Goal: Check status

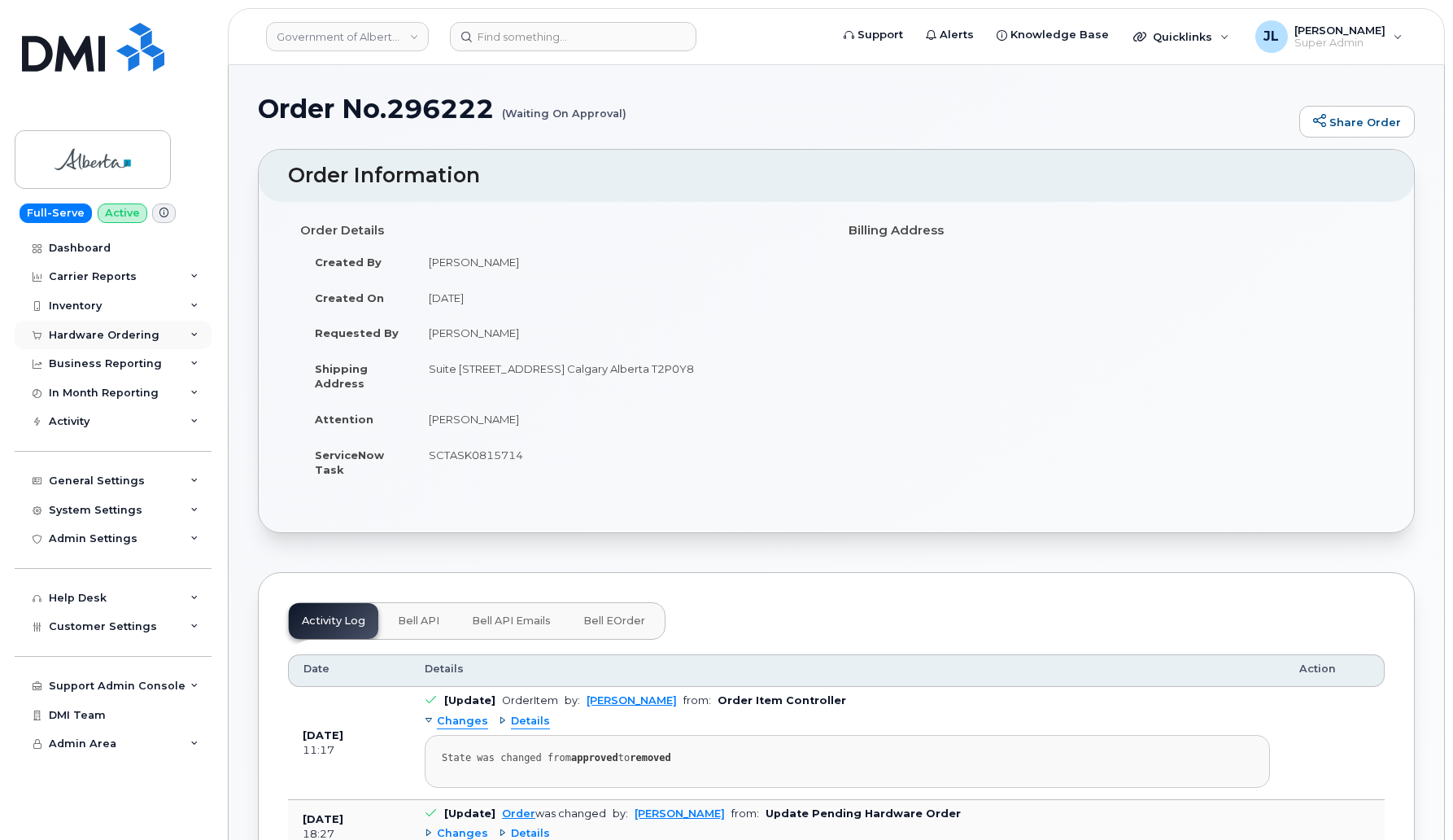
click at [133, 338] on div "Hardware Ordering" at bounding box center [104, 335] width 111 height 13
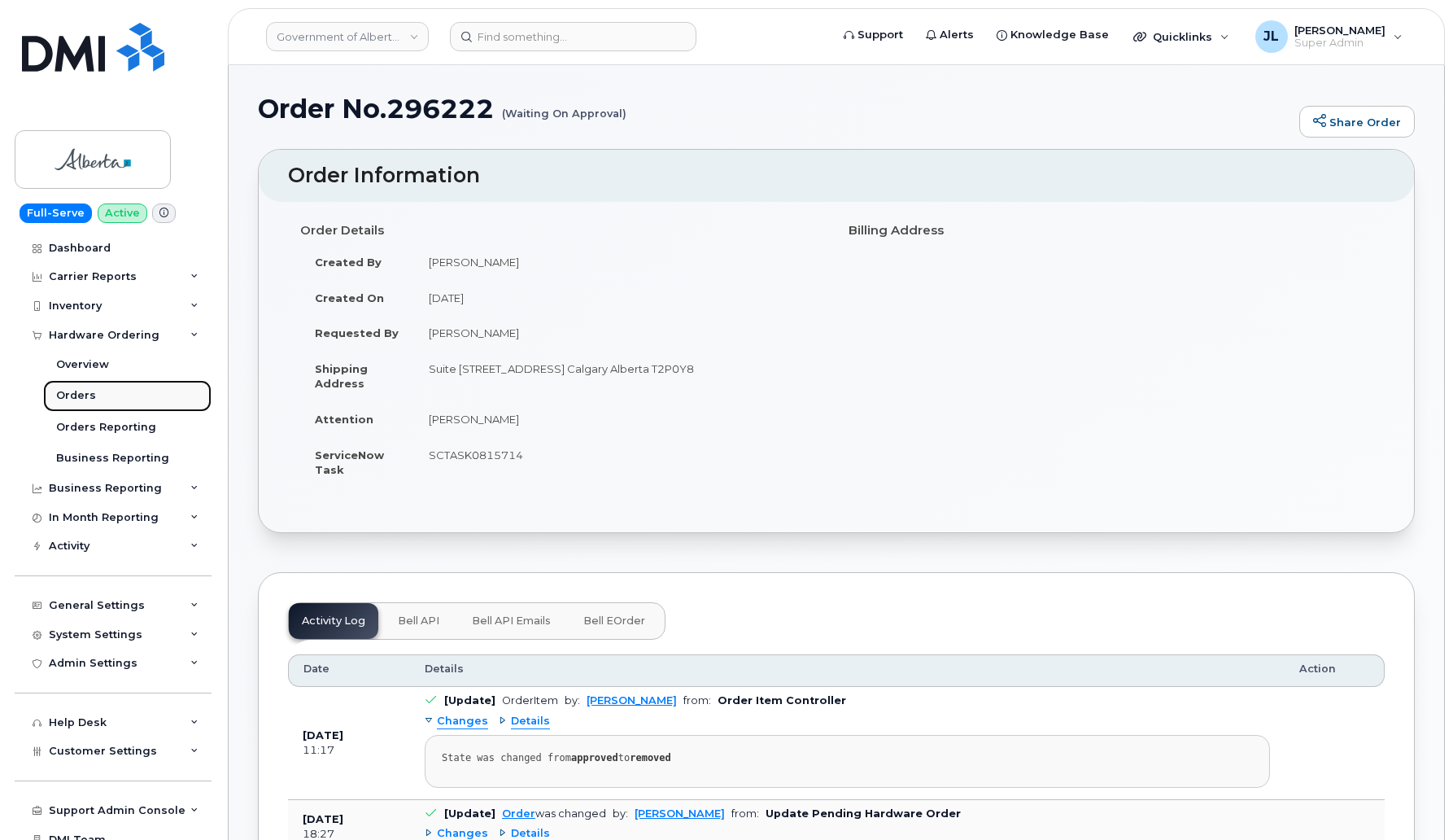
click at [87, 394] on div "Orders" at bounding box center [76, 395] width 40 height 15
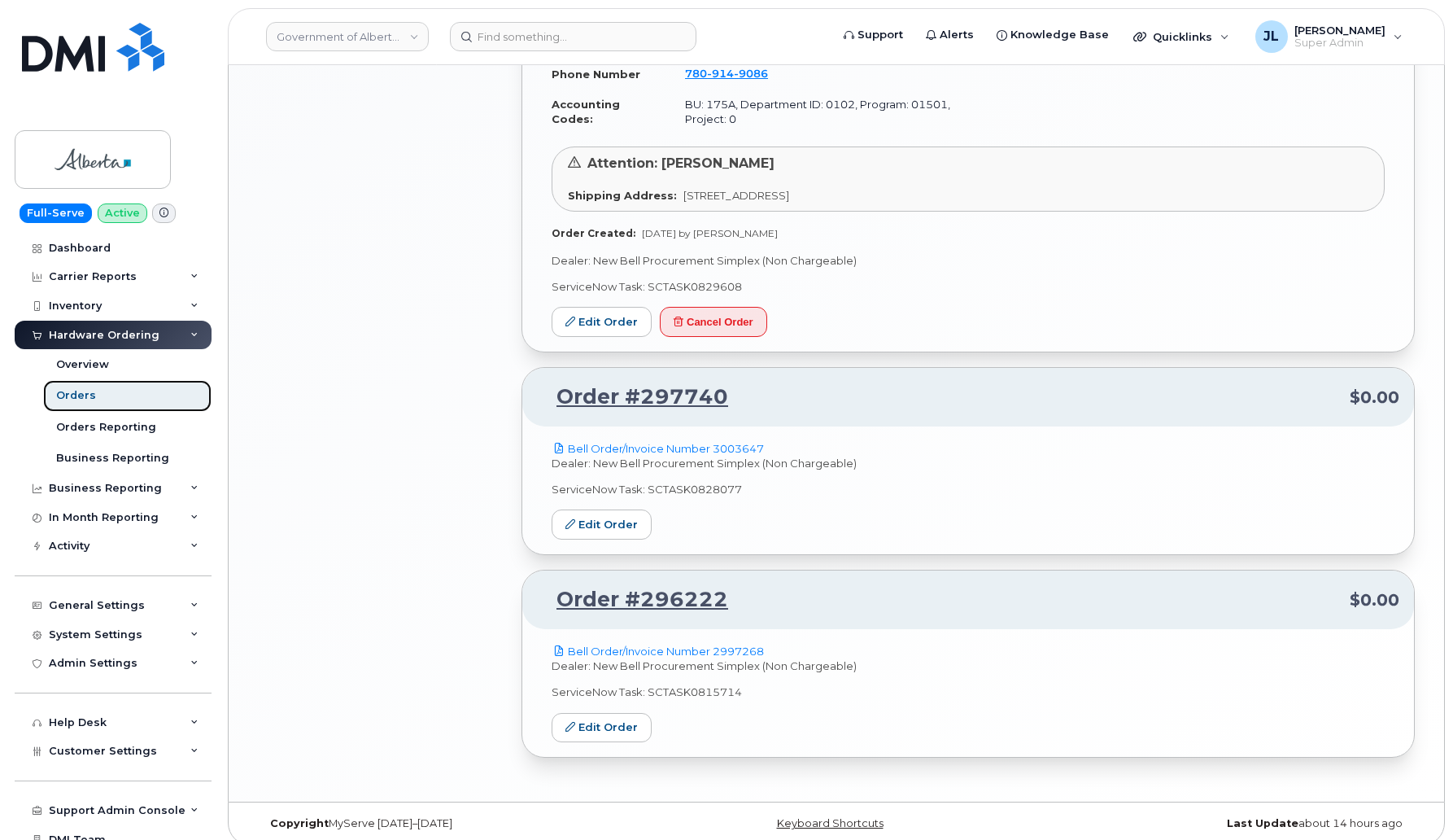
scroll to position [1275, 0]
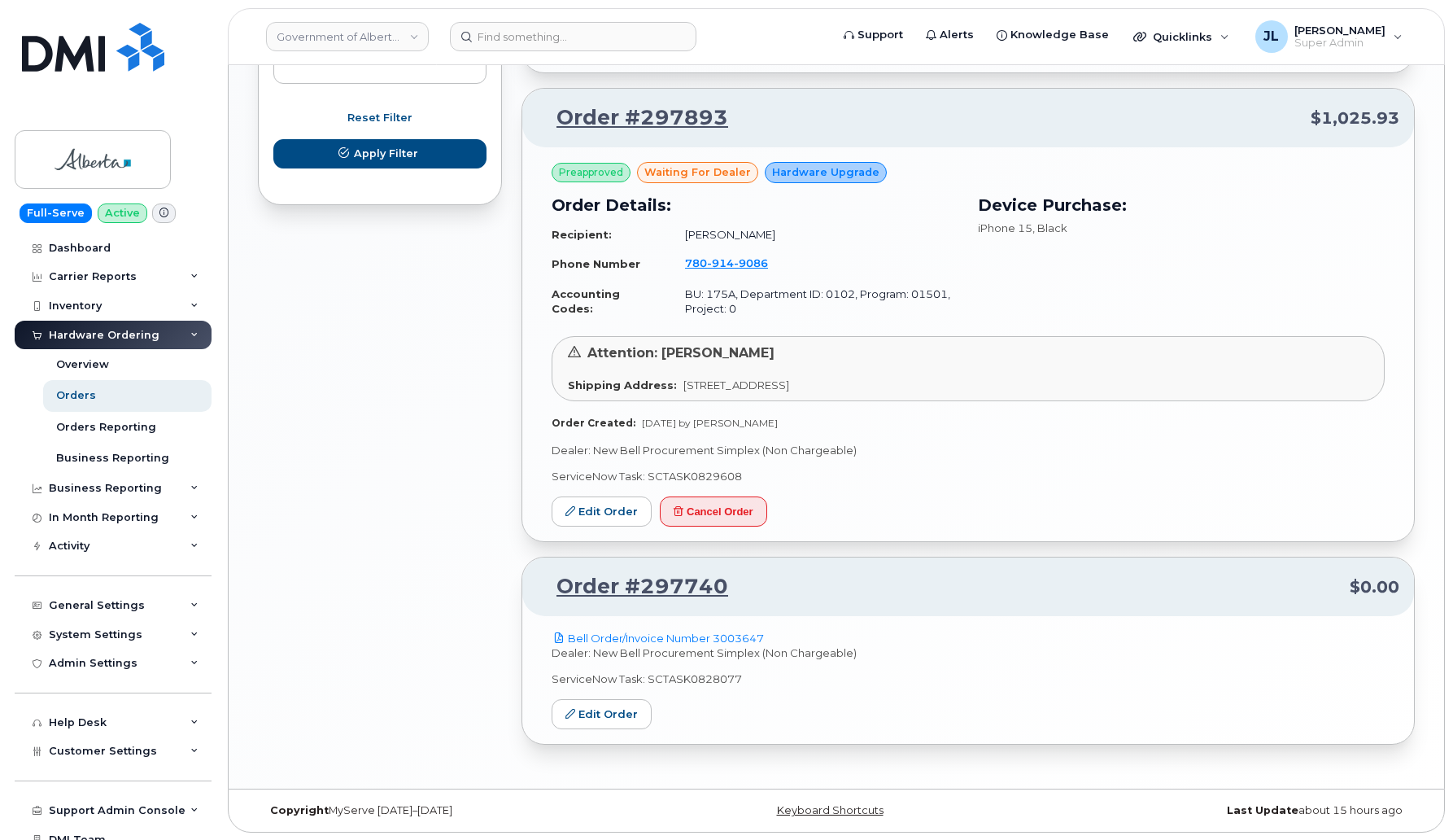
scroll to position [1003, 0]
